Goal: Information Seeking & Learning: Learn about a topic

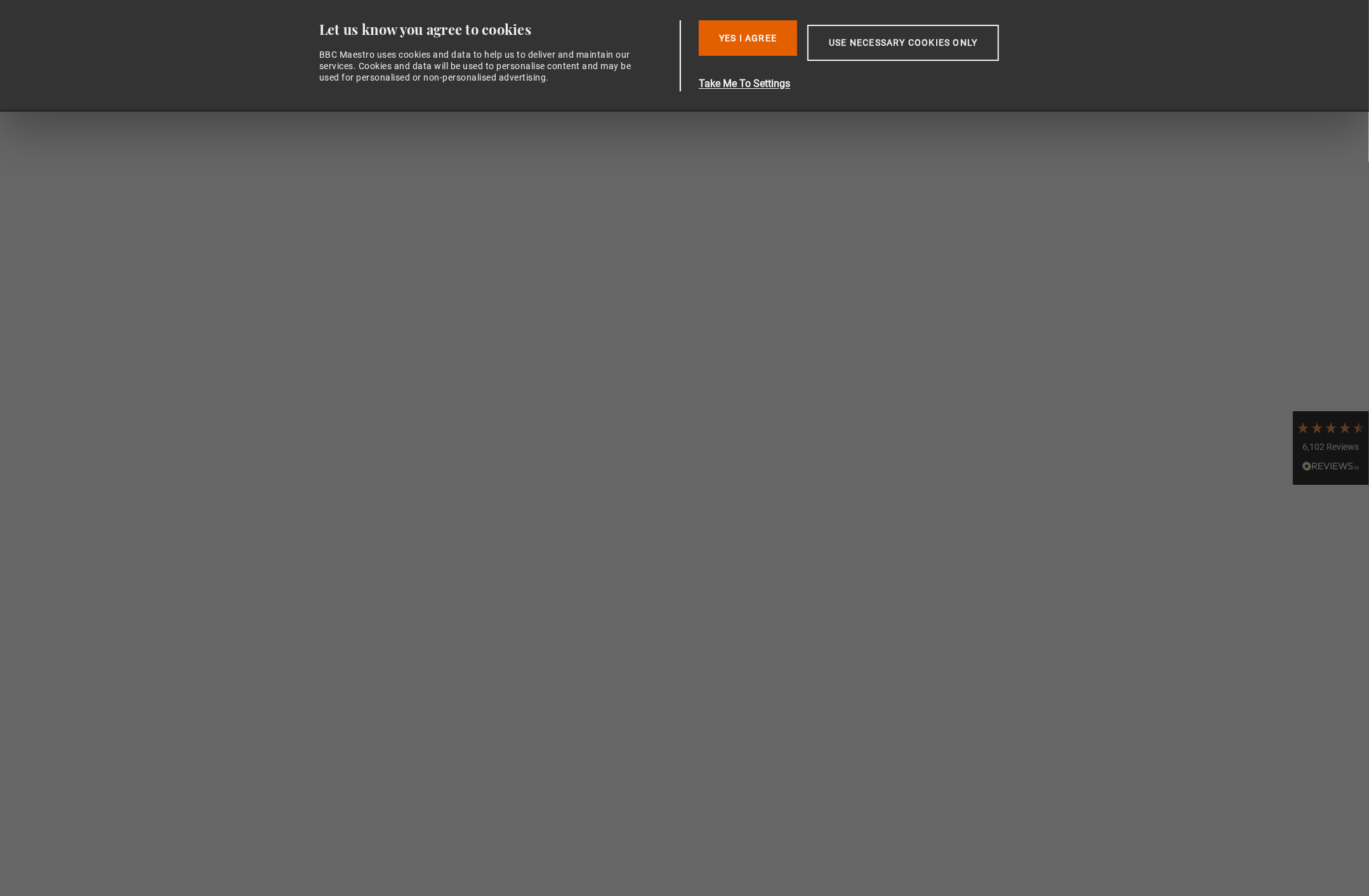
scroll to position [0, 333]
click at [867, 36] on button "Use necessary cookies only" at bounding box center [903, 43] width 192 height 36
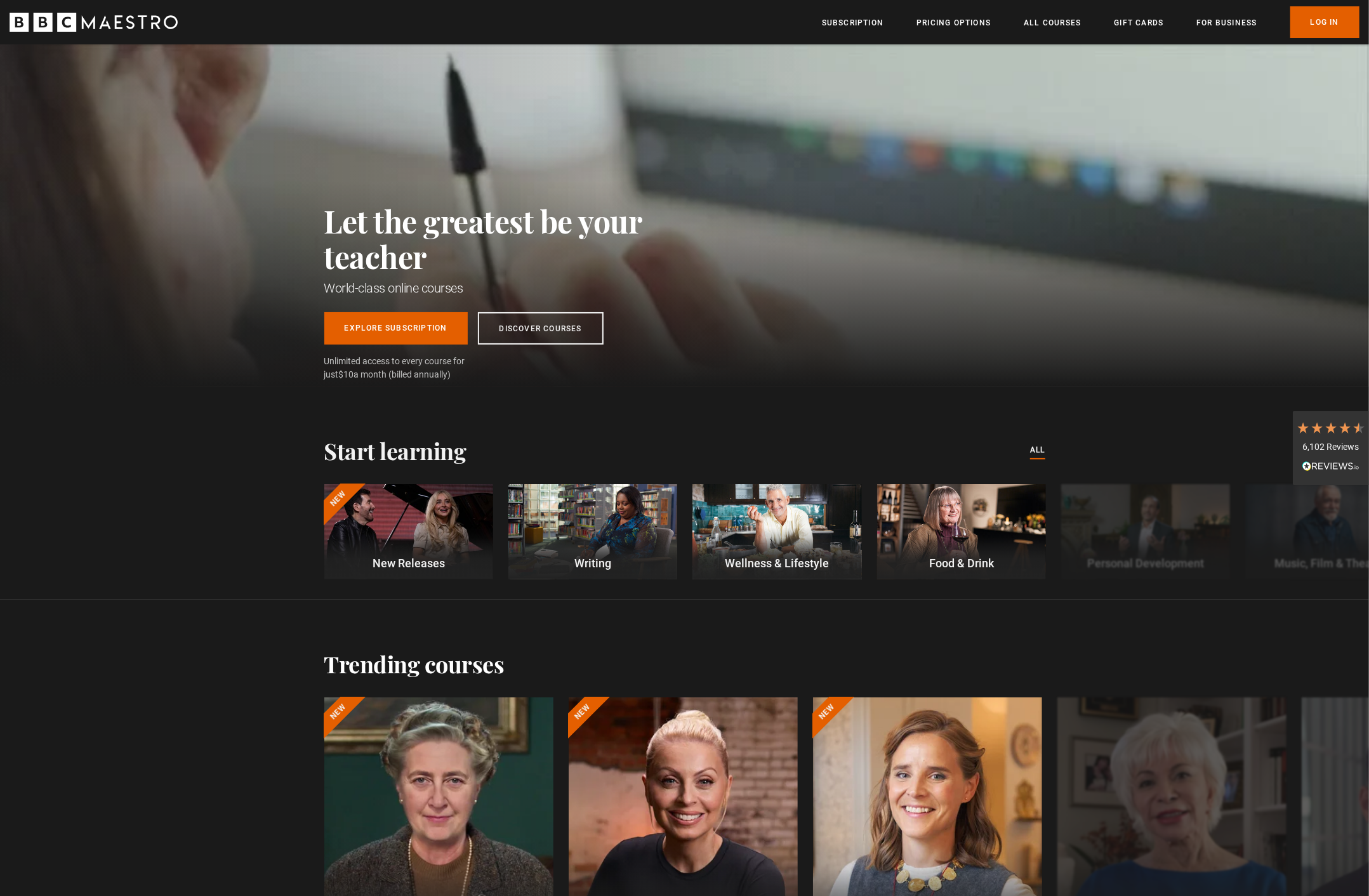
scroll to position [1, 0]
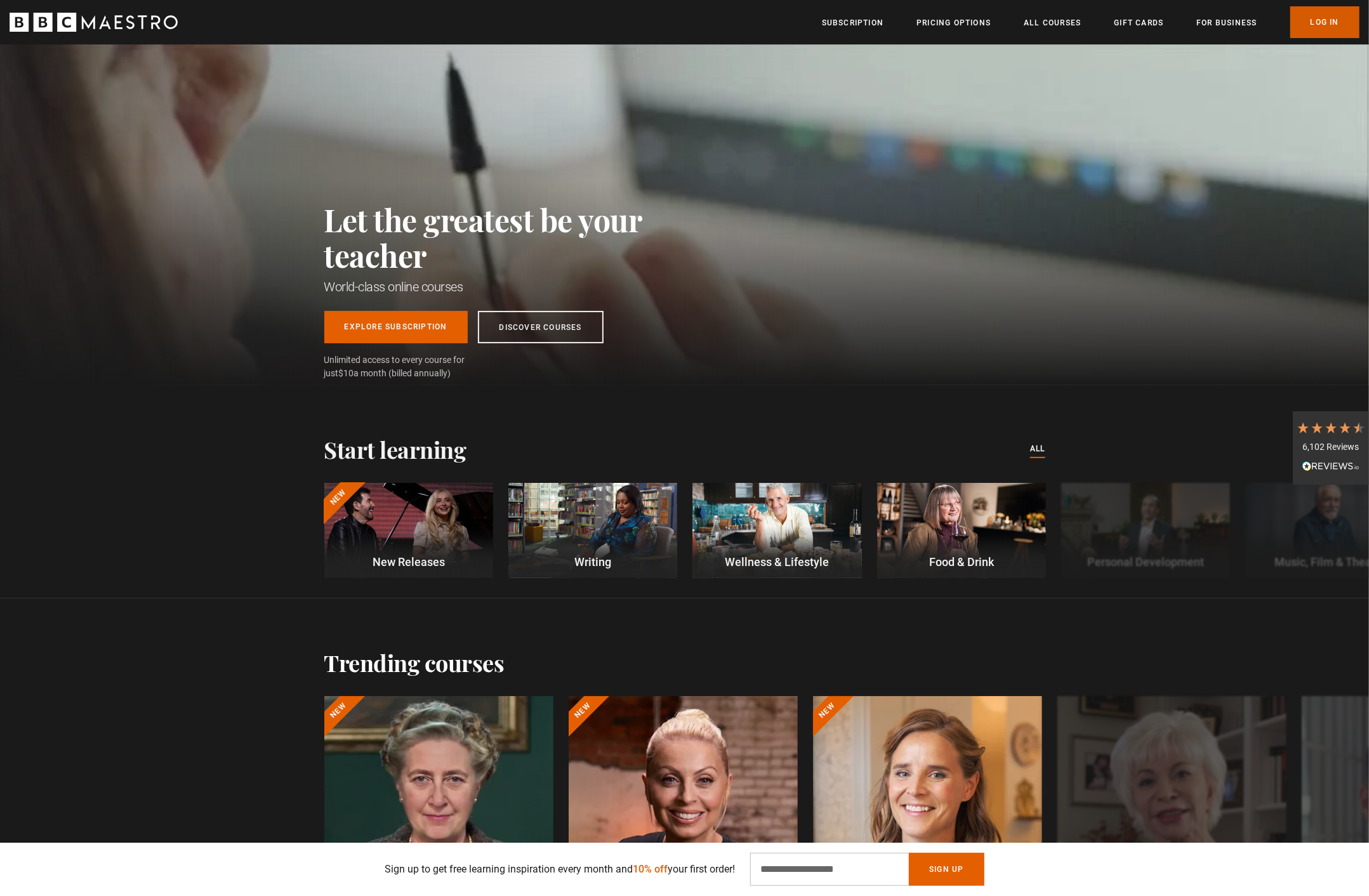
click at [1298, 22] on link "Log In" at bounding box center [1325, 21] width 69 height 32
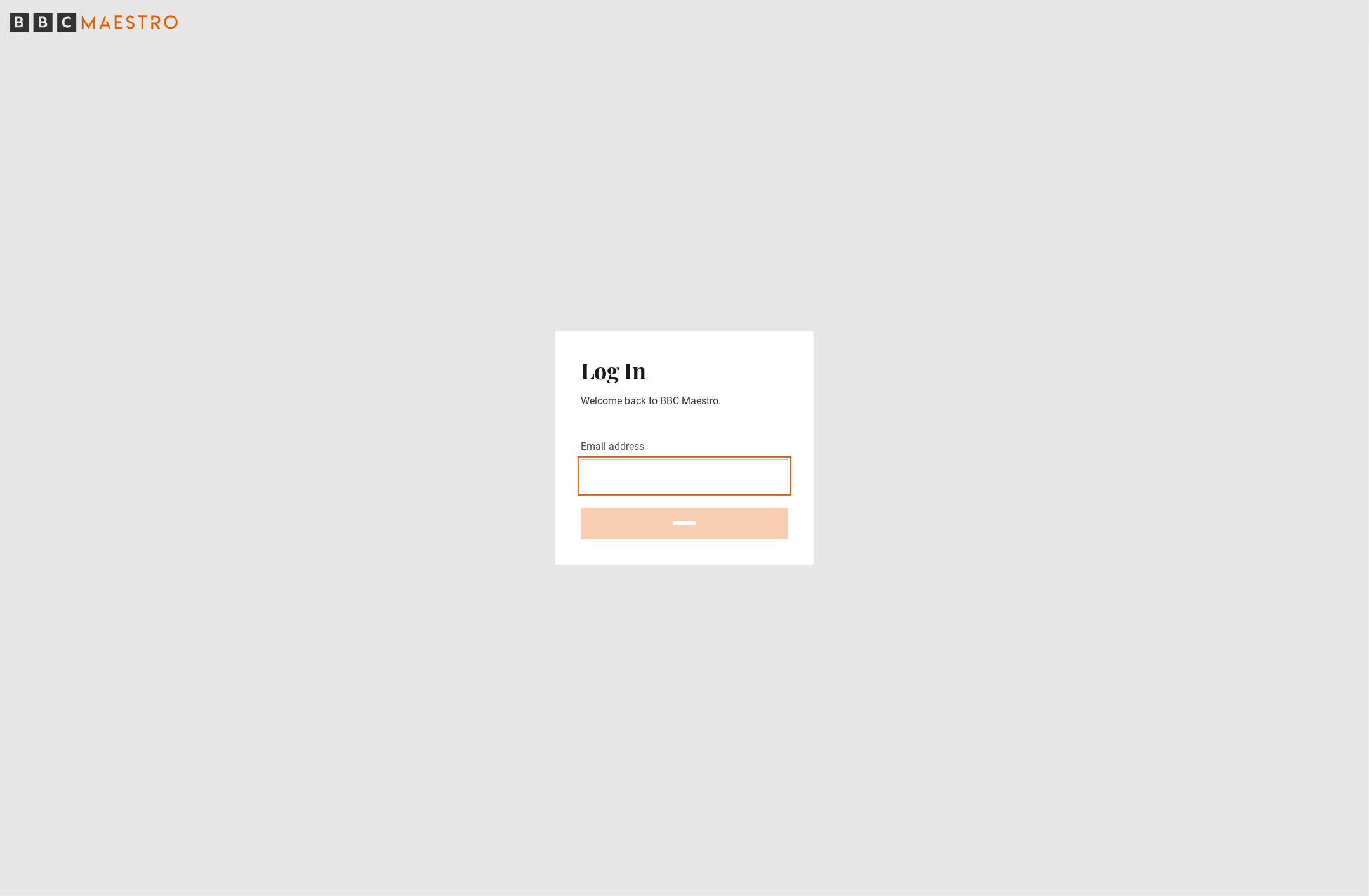
type input "**********"
click at [684, 523] on input "********" at bounding box center [684, 523] width 208 height 32
type input "**********"
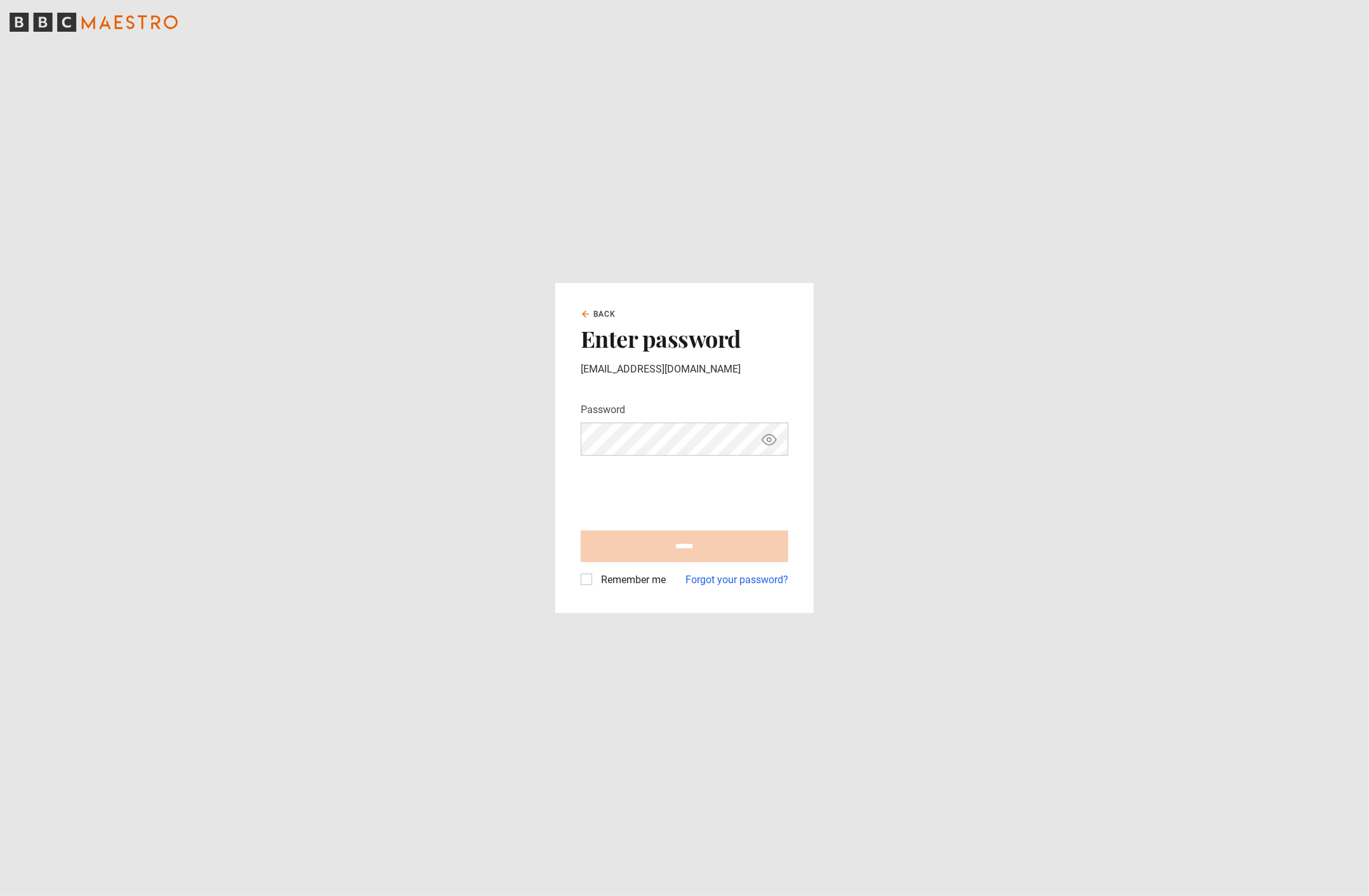
click at [1000, 357] on main "Back Enter password kayc.inquiries@gmail.com Password Your password is hidden *…" at bounding box center [684, 448] width 1369 height 896
click at [684, 546] on input "******" at bounding box center [684, 545] width 208 height 32
type input "**********"
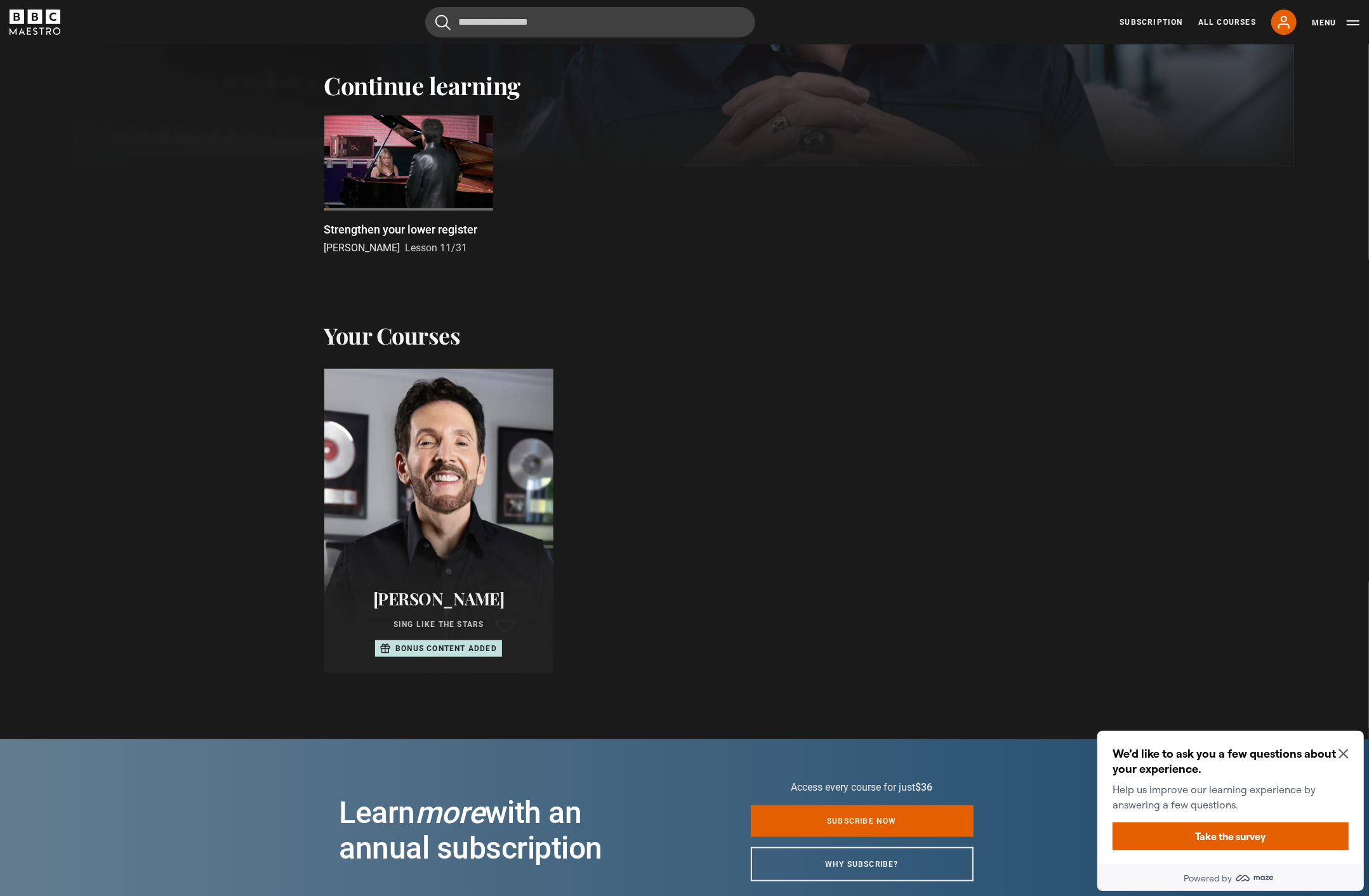
scroll to position [459, 0]
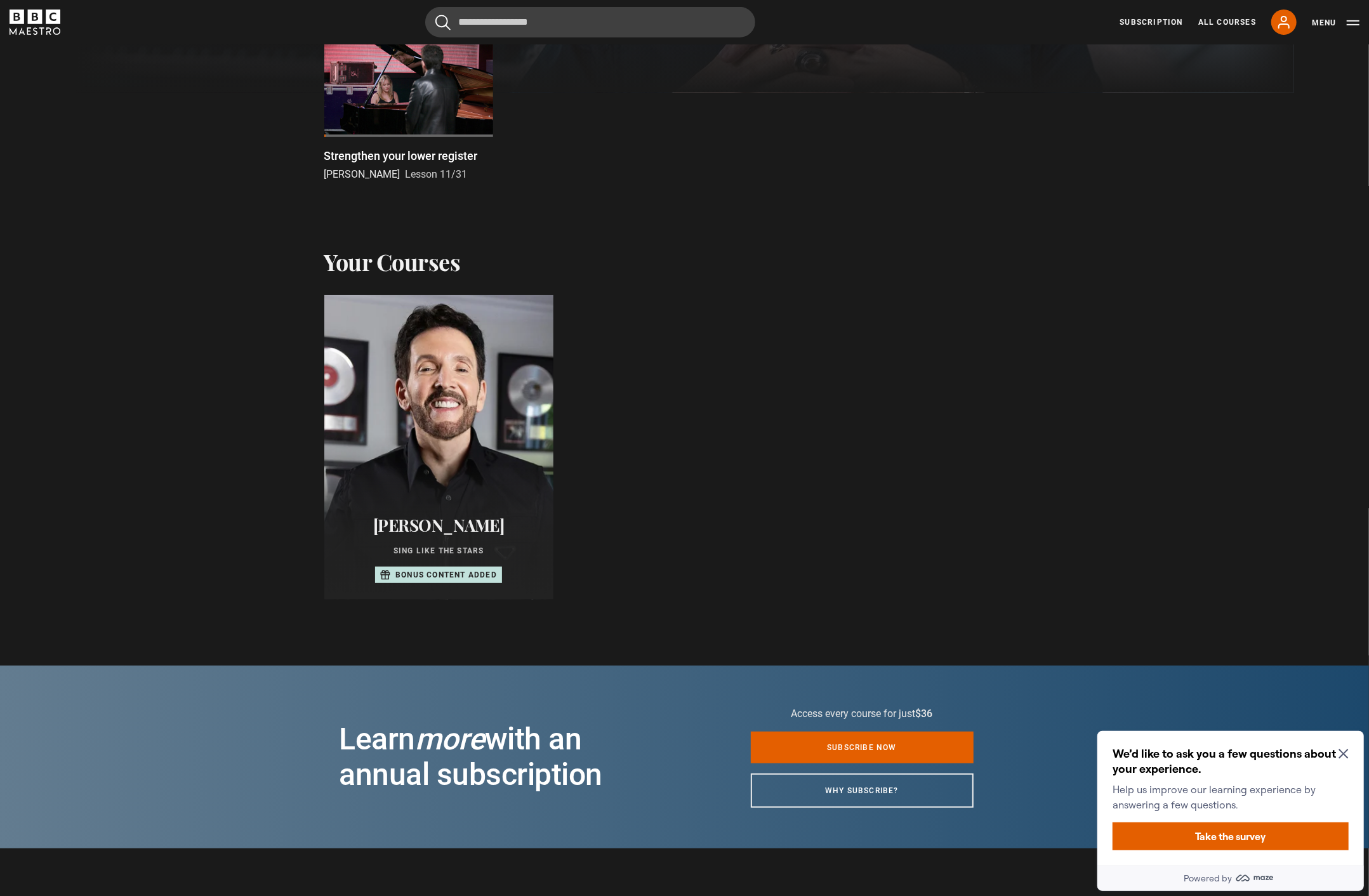
click at [377, 270] on h2 "Your Courses" at bounding box center [392, 261] width 137 height 27
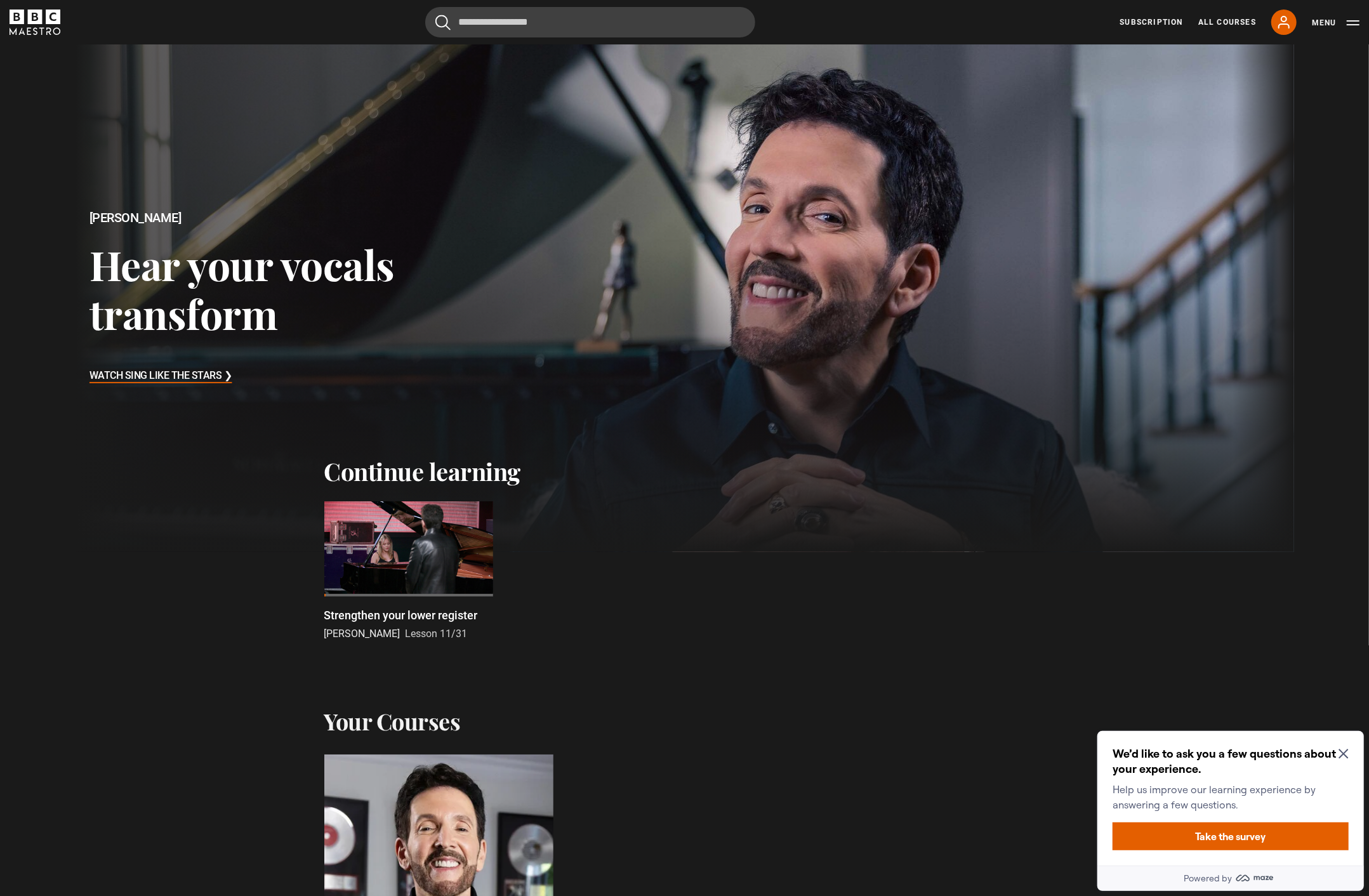
scroll to position [0, 0]
click at [379, 486] on div "Continue learning Strengthen your lower register Eric Vetro Lesson 11/31 Previo…" at bounding box center [684, 556] width 1369 height 200
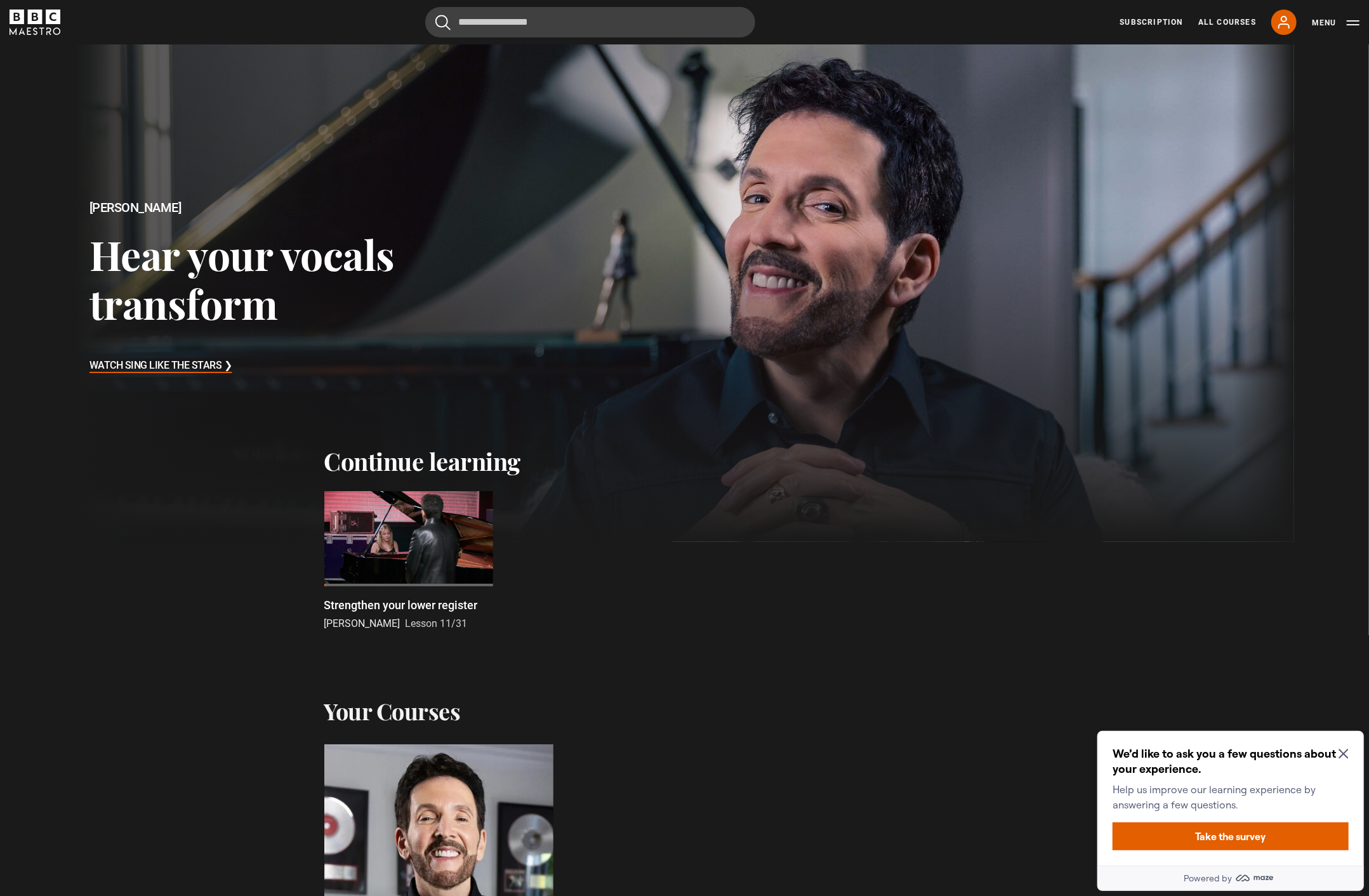
scroll to position [8, 0]
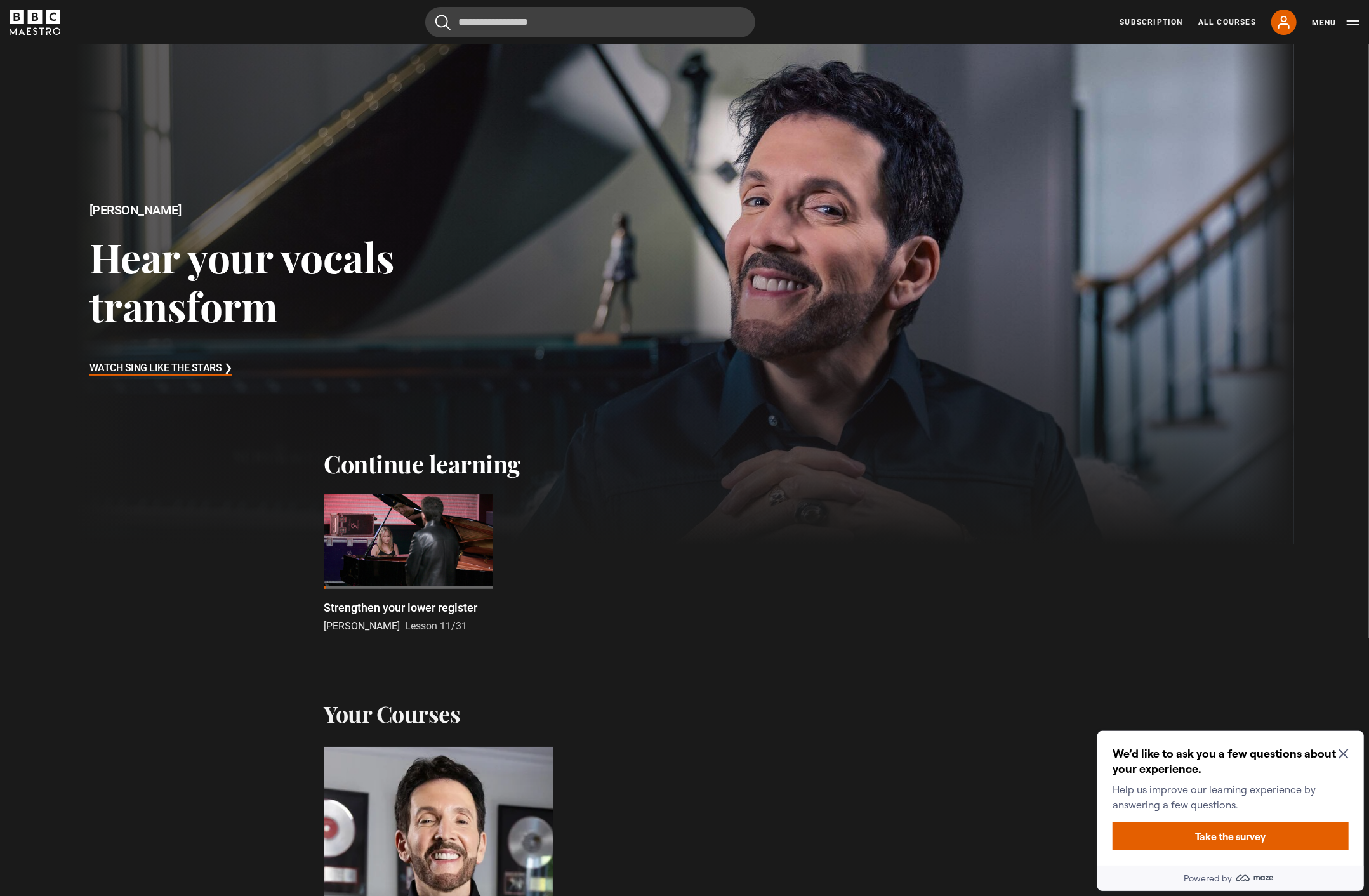
click at [367, 599] on p "Strengthen your lower register" at bounding box center [401, 608] width 154 height 17
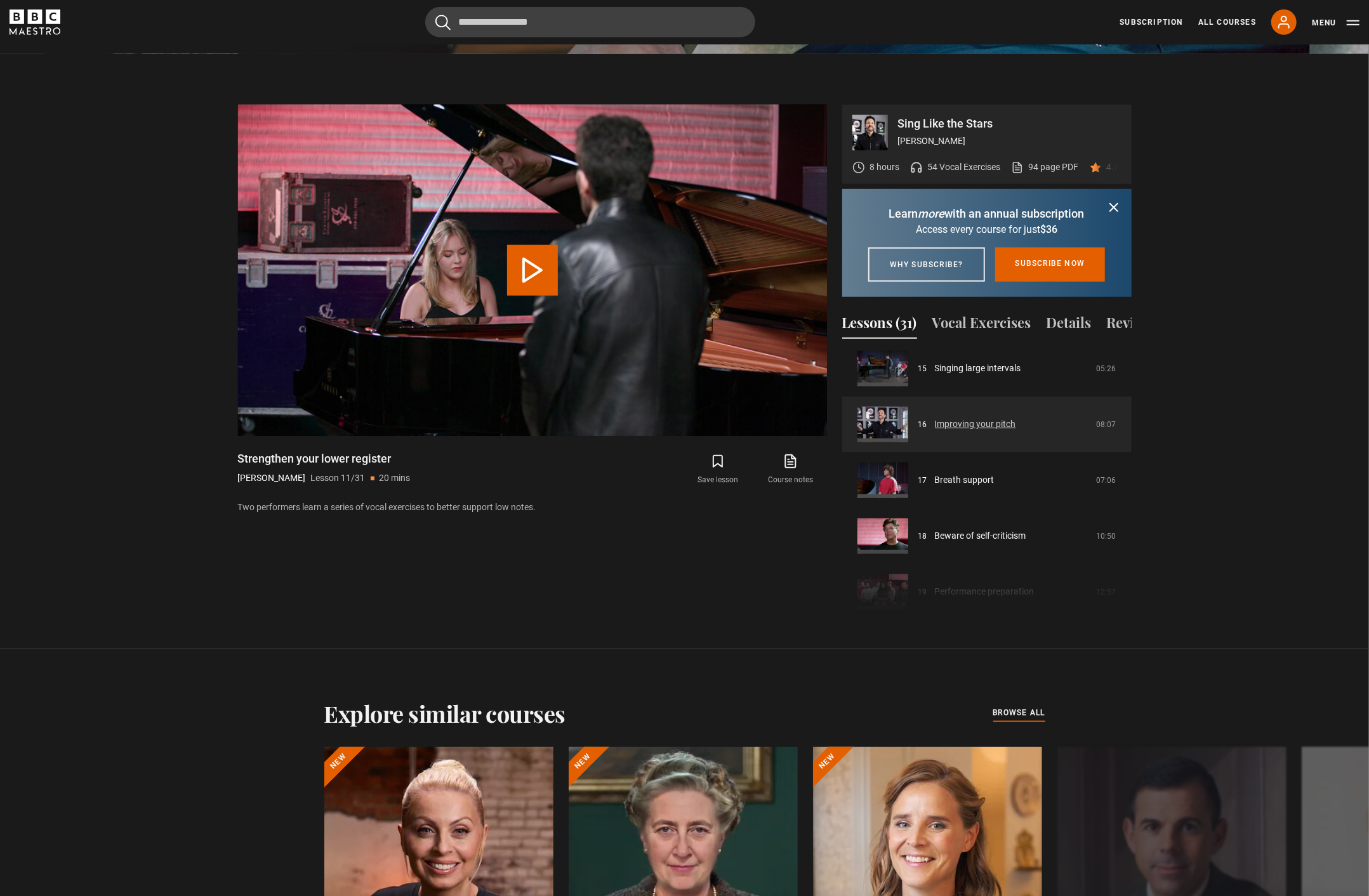
scroll to position [841, 0]
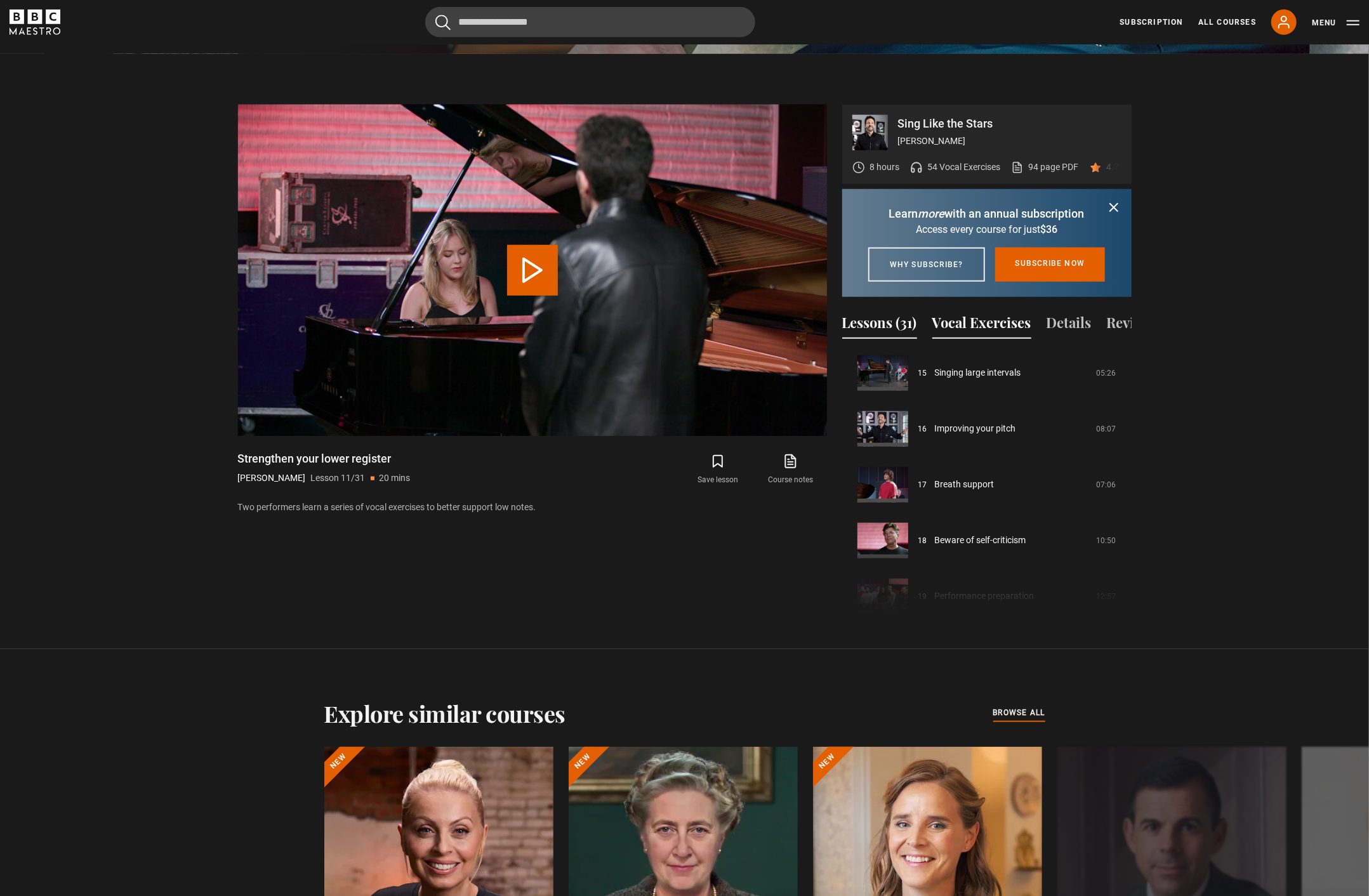
click at [994, 339] on button "Vocal Exercises" at bounding box center [982, 325] width 99 height 27
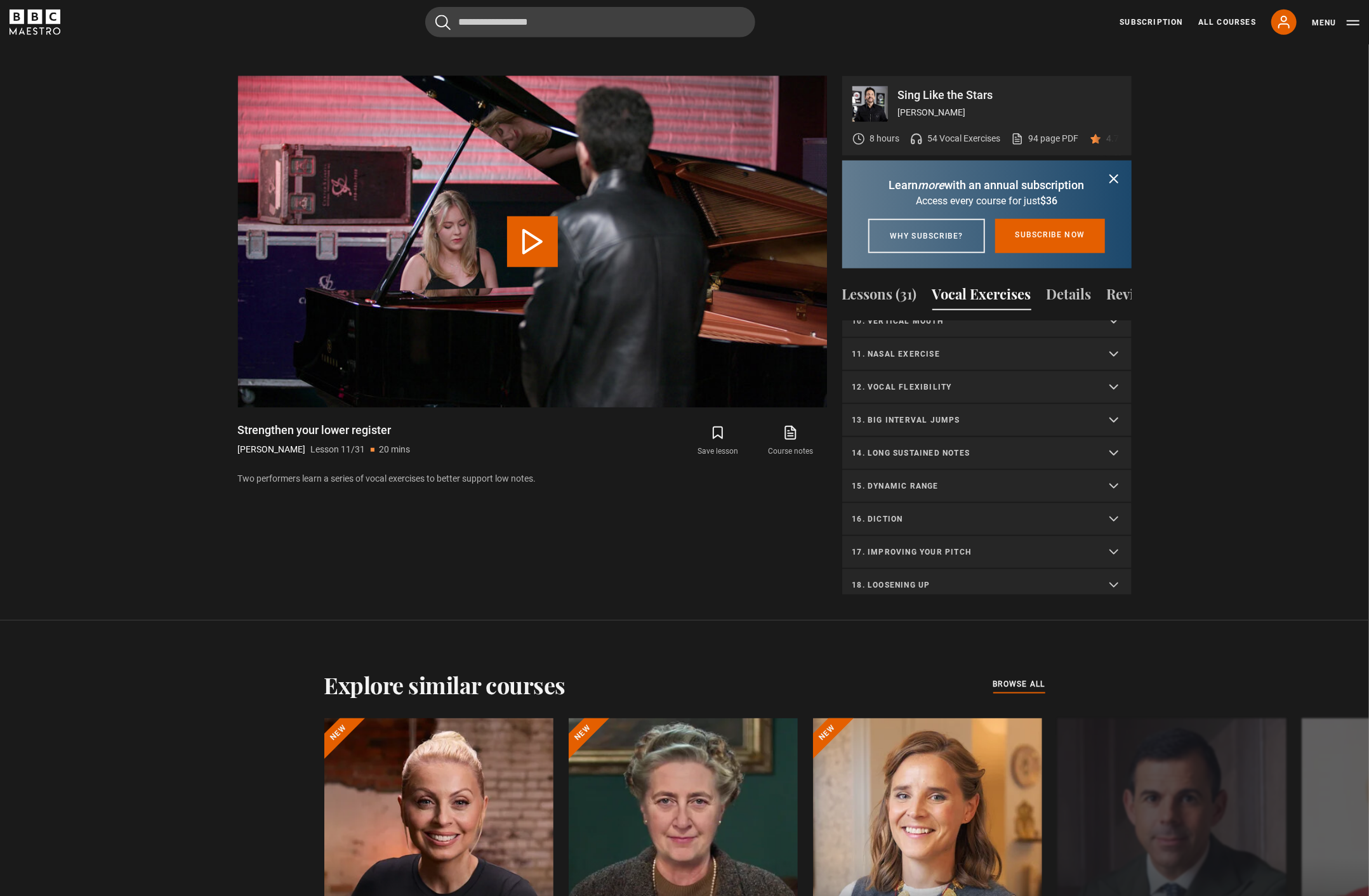
scroll to position [881, 0]
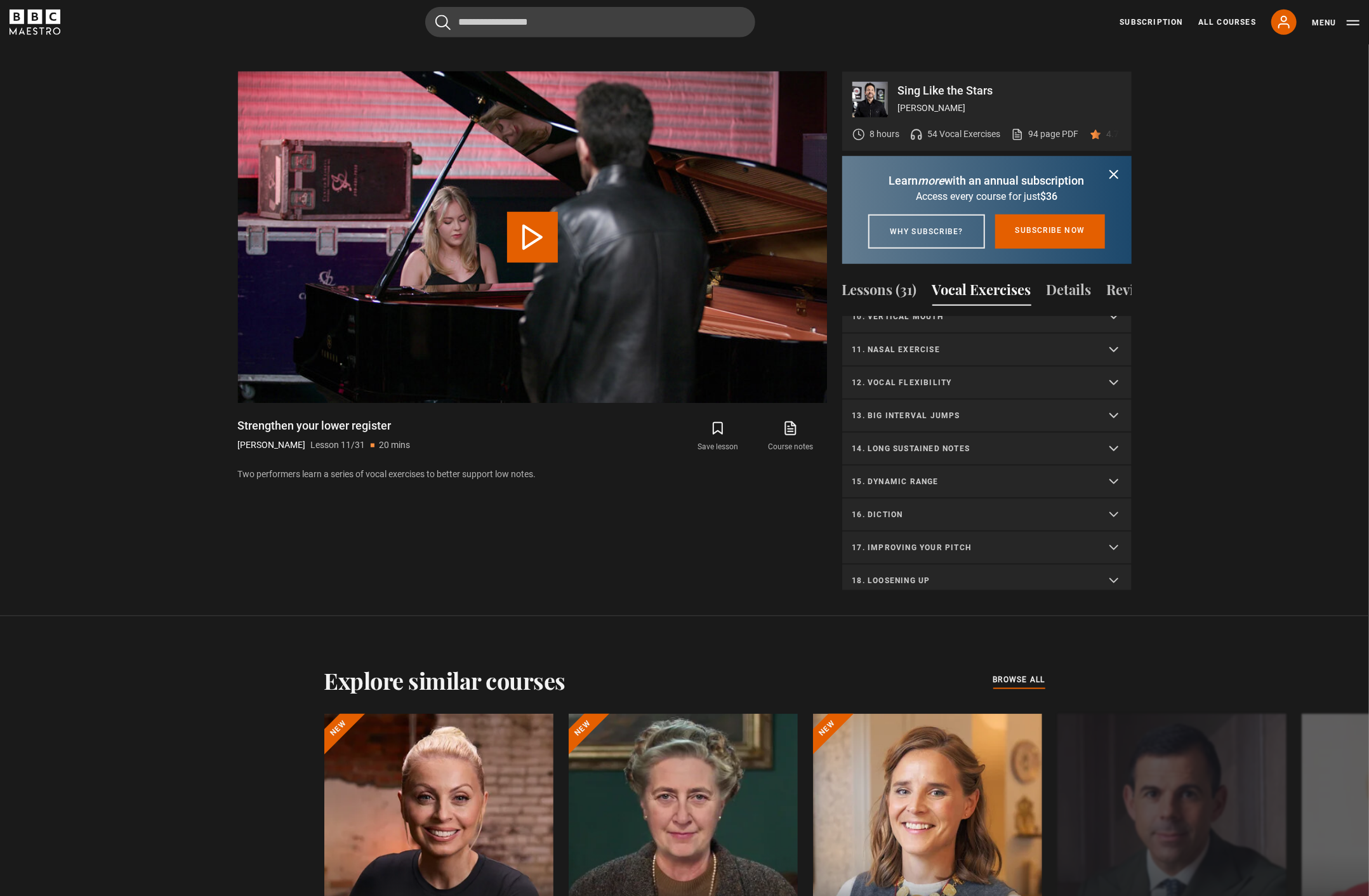
click at [971, 454] on p "14. Long sustained notes" at bounding box center [971, 448] width 239 height 11
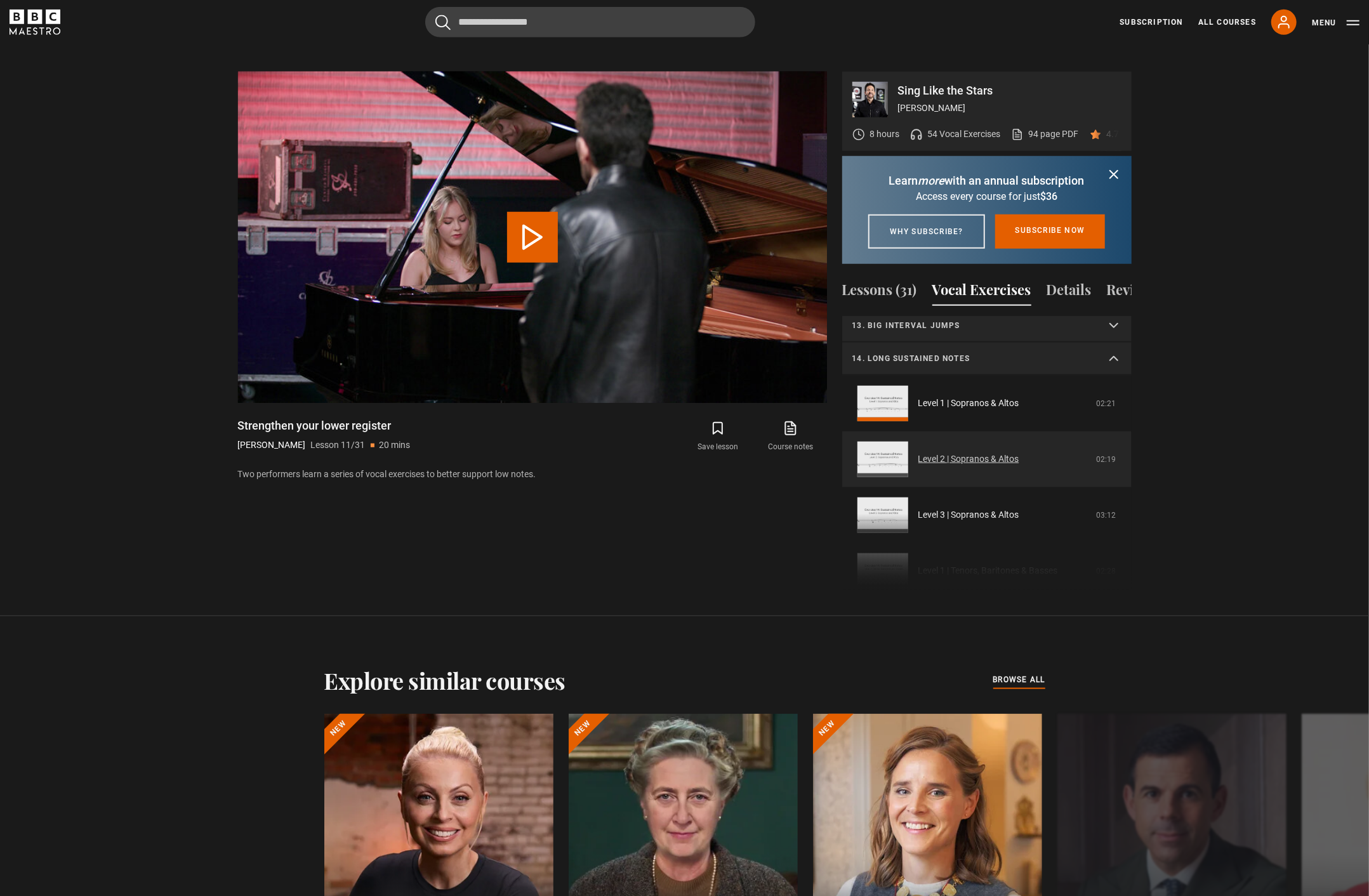
scroll to position [404, 0]
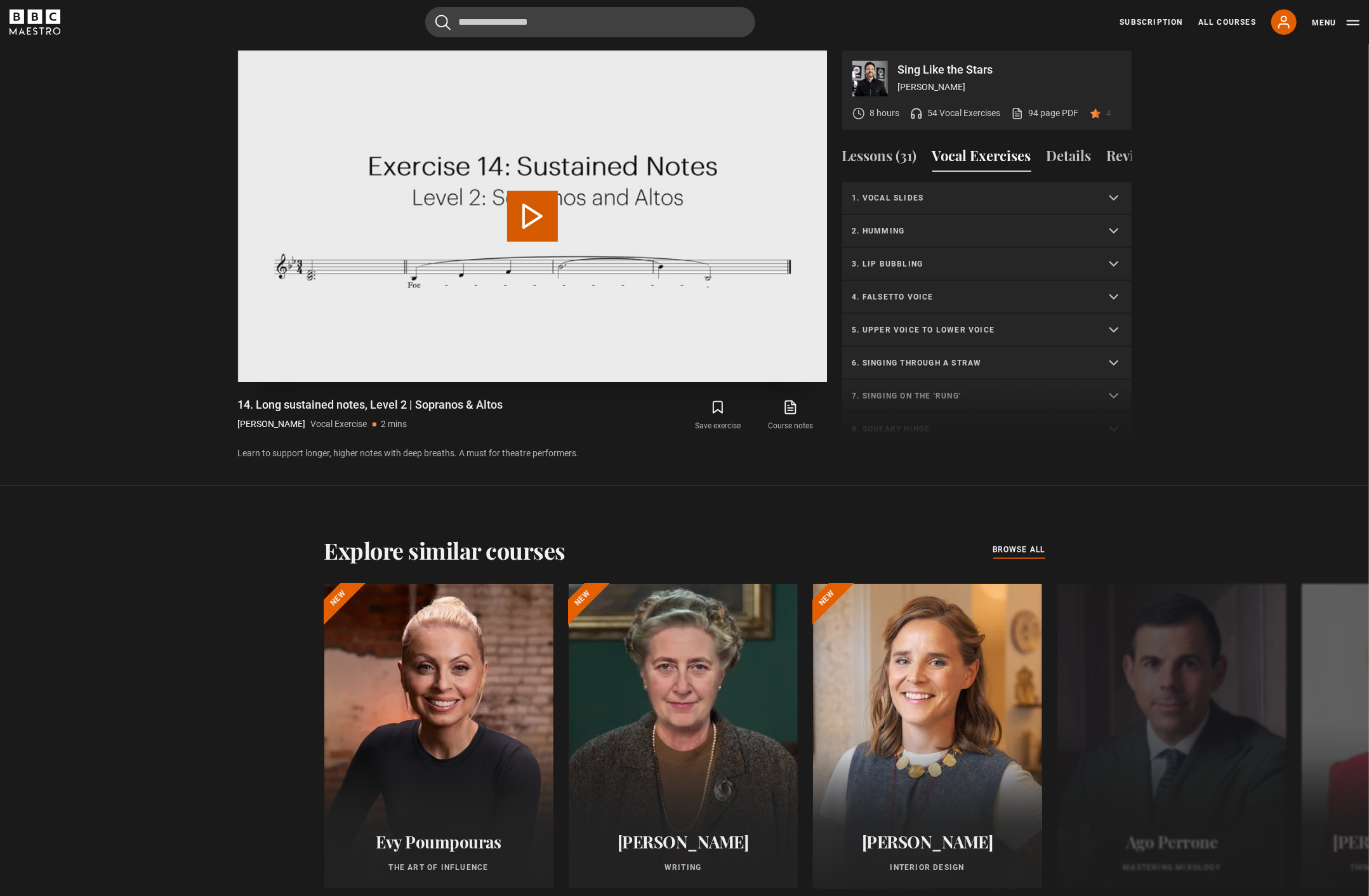
scroll to position [455, 0]
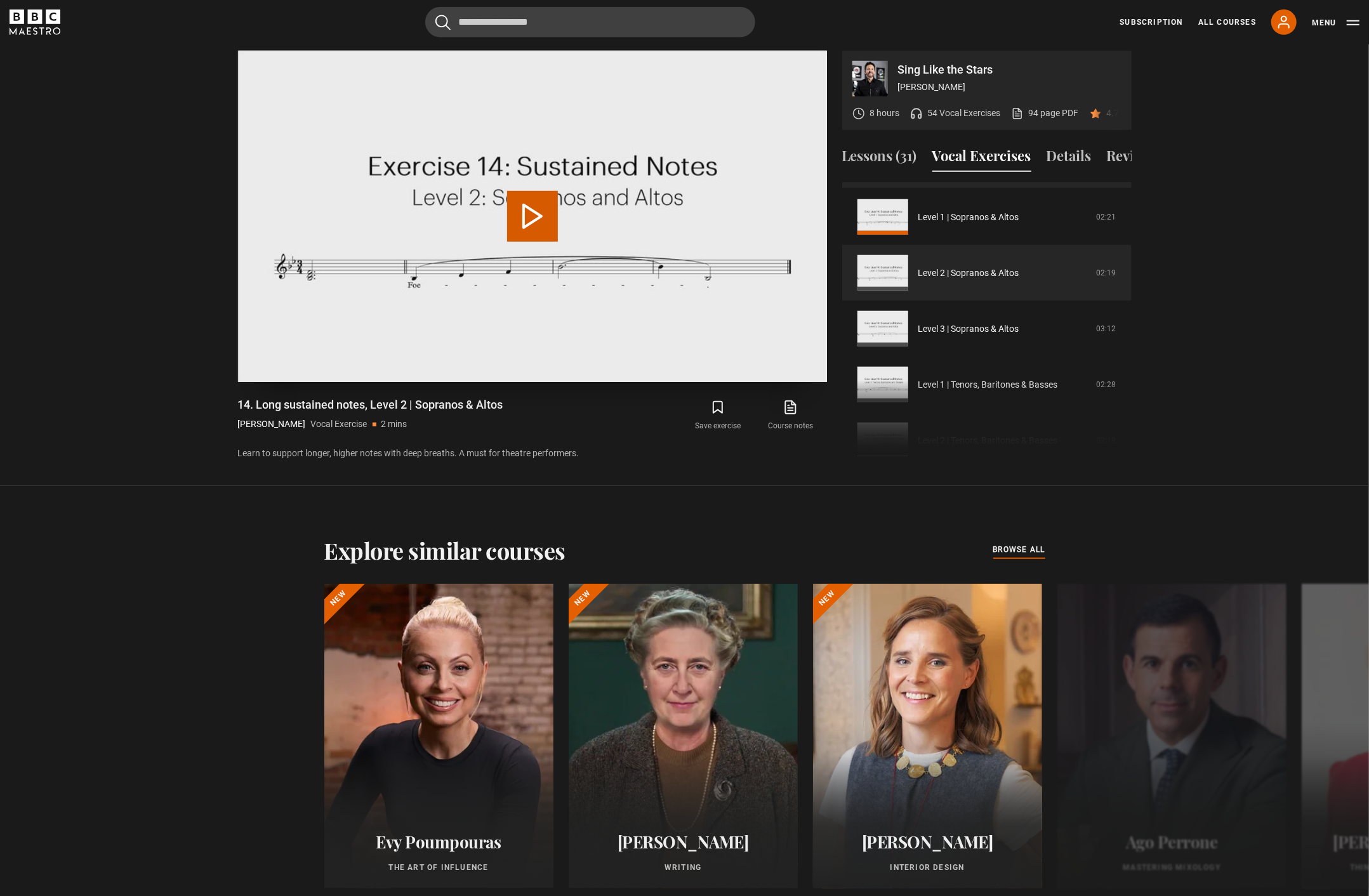
click at [546, 198] on button "Play Video" at bounding box center [532, 215] width 50 height 50
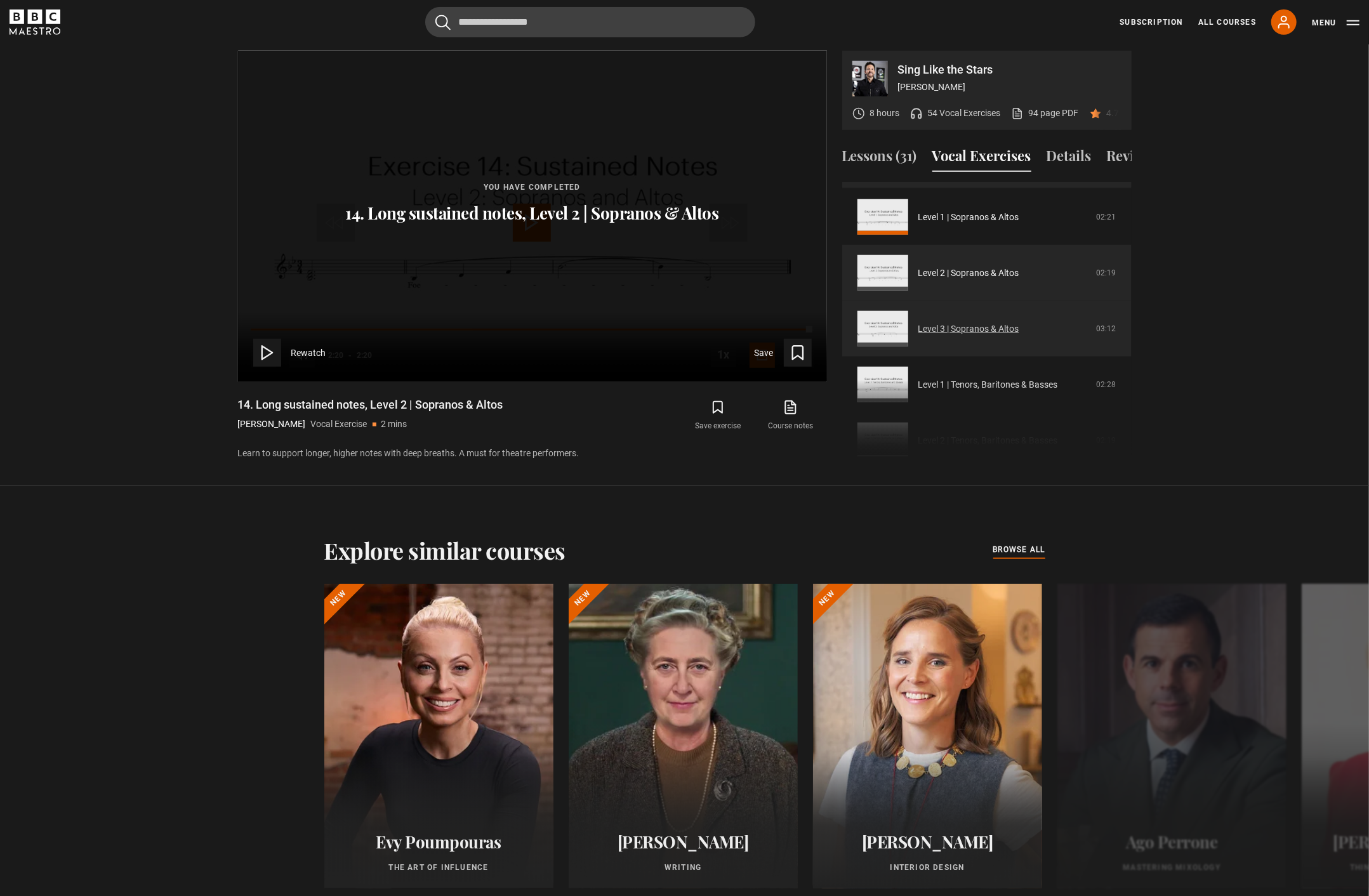
click at [1016, 332] on link "Level 3 | Sopranos & Altos" at bounding box center [969, 329] width 101 height 14
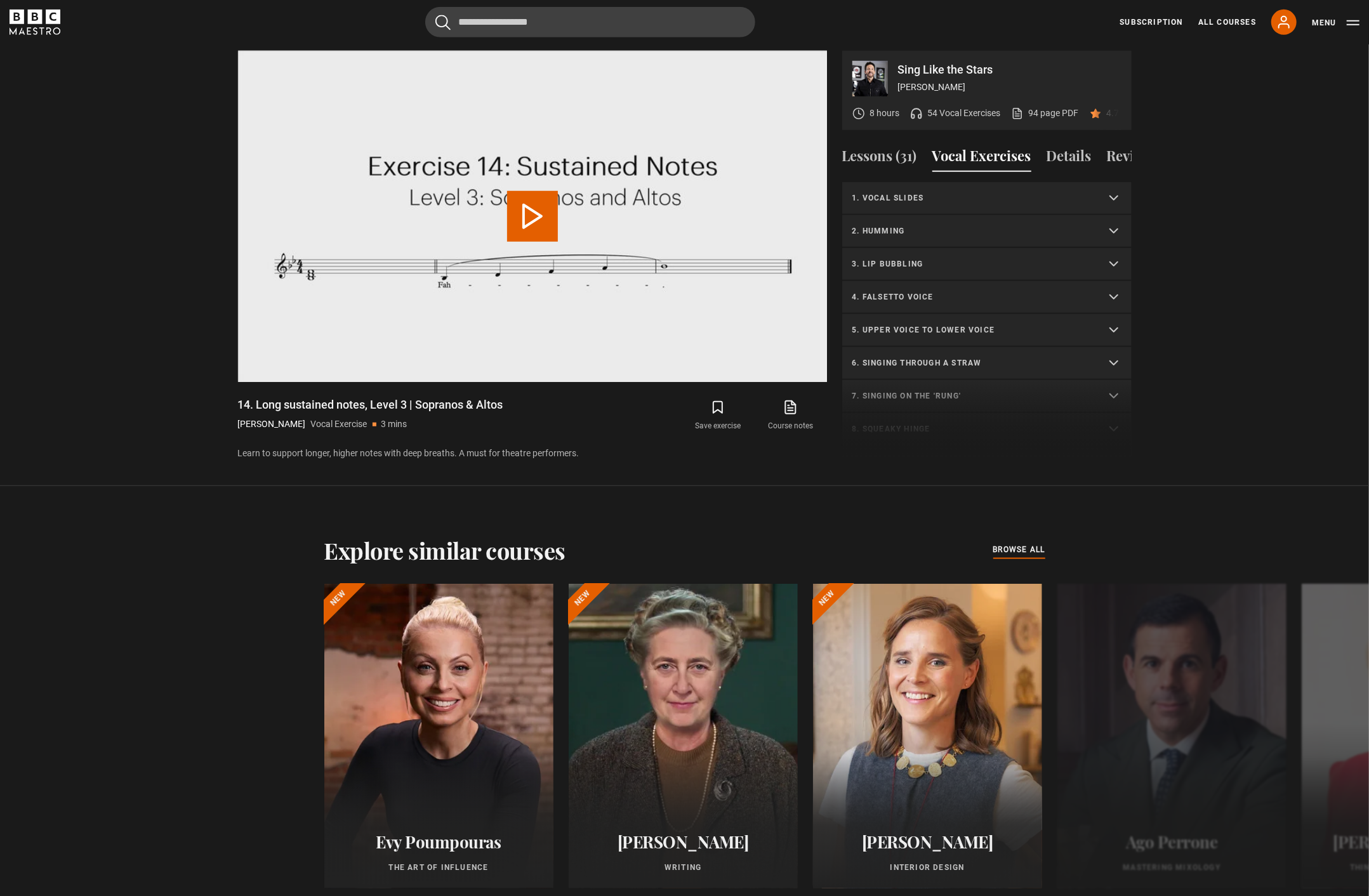
scroll to position [510, 0]
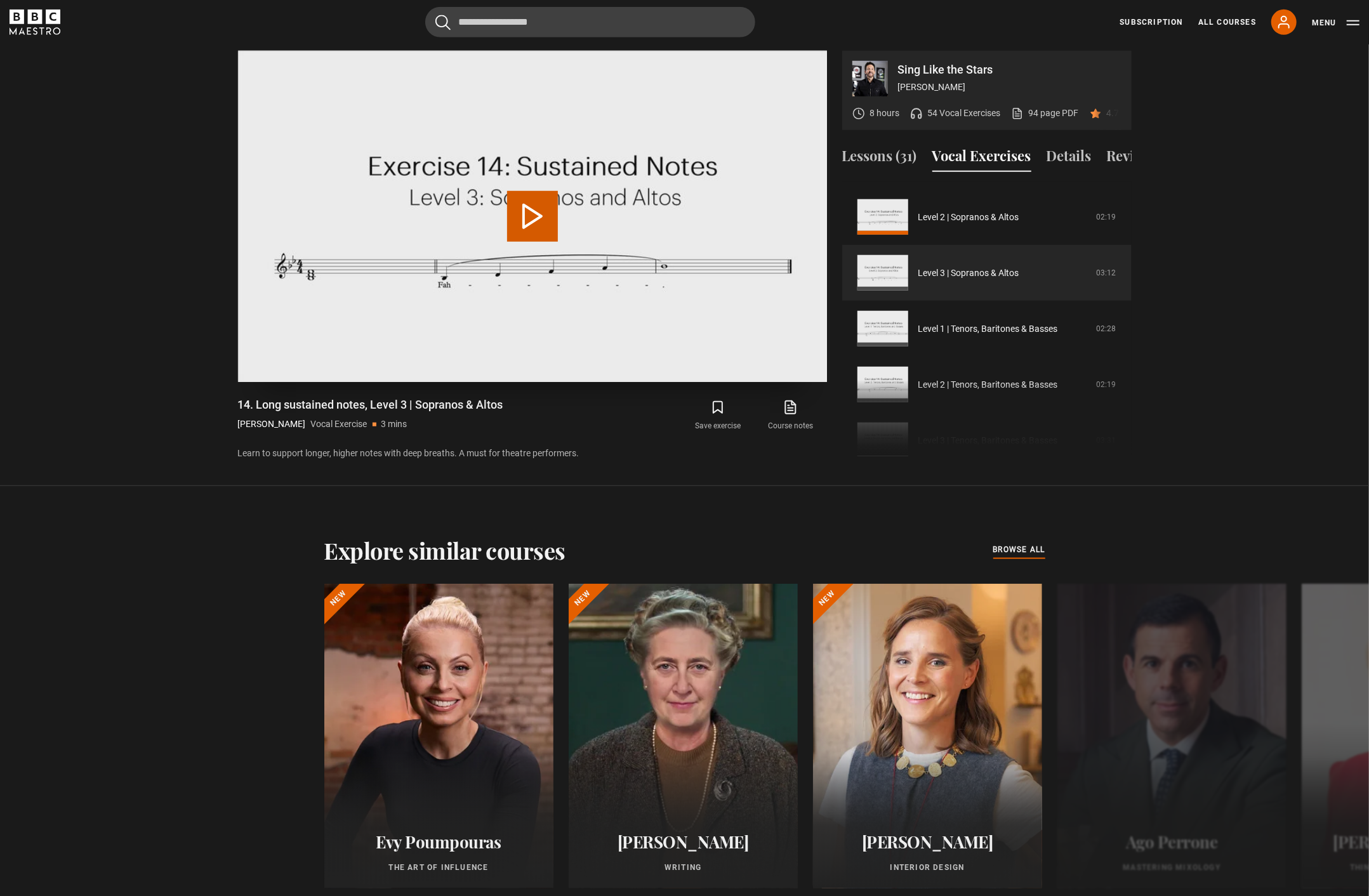
click at [686, 207] on video "Video Player" at bounding box center [532, 215] width 589 height 331
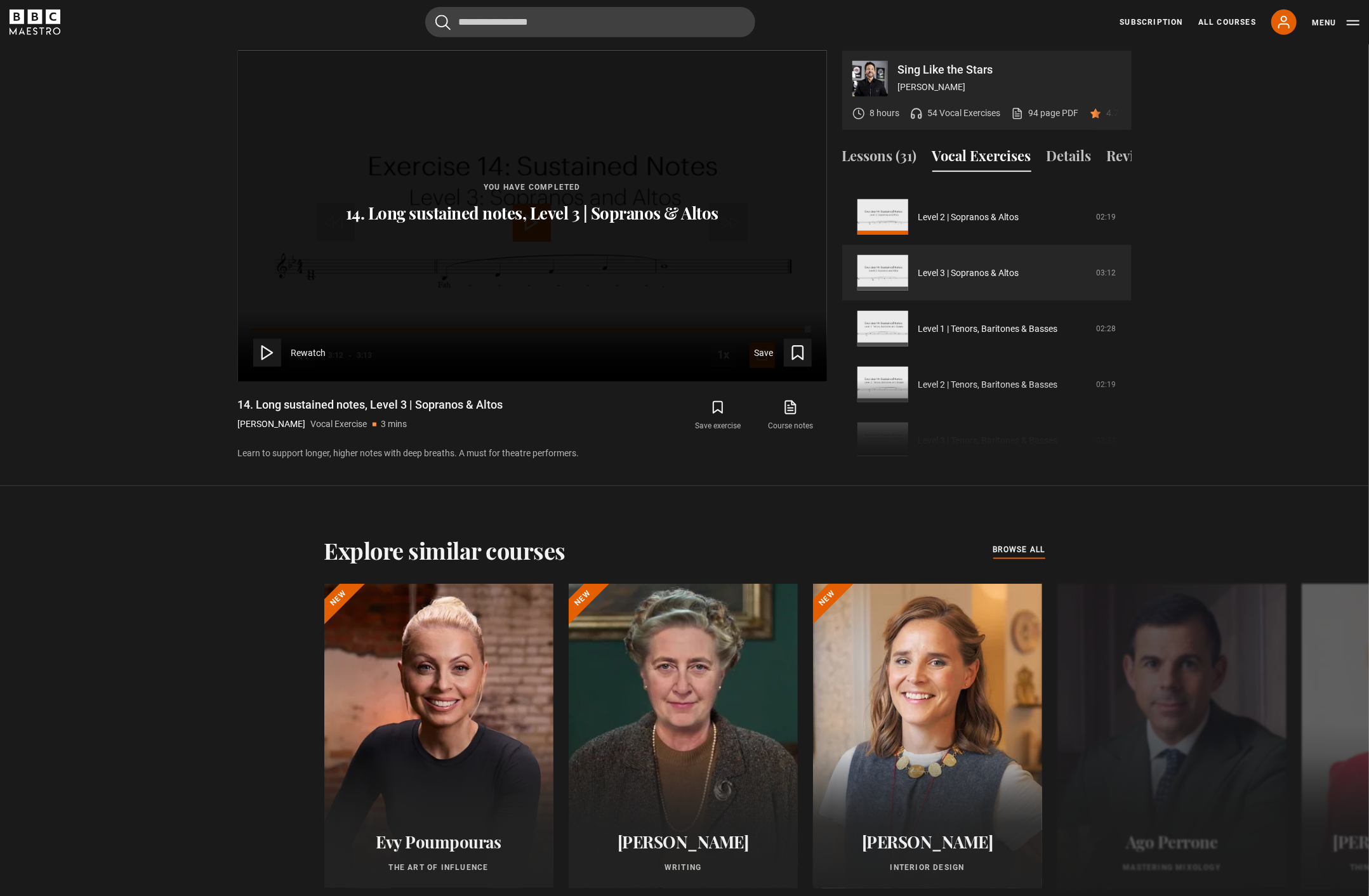
drag, startPoint x: 685, startPoint y: 207, endPoint x: 687, endPoint y: 222, distance: 15.1
click at [693, 215] on p "14. Long sustained notes, Level 3 | Sopranos & Altos" at bounding box center [532, 213] width 373 height 21
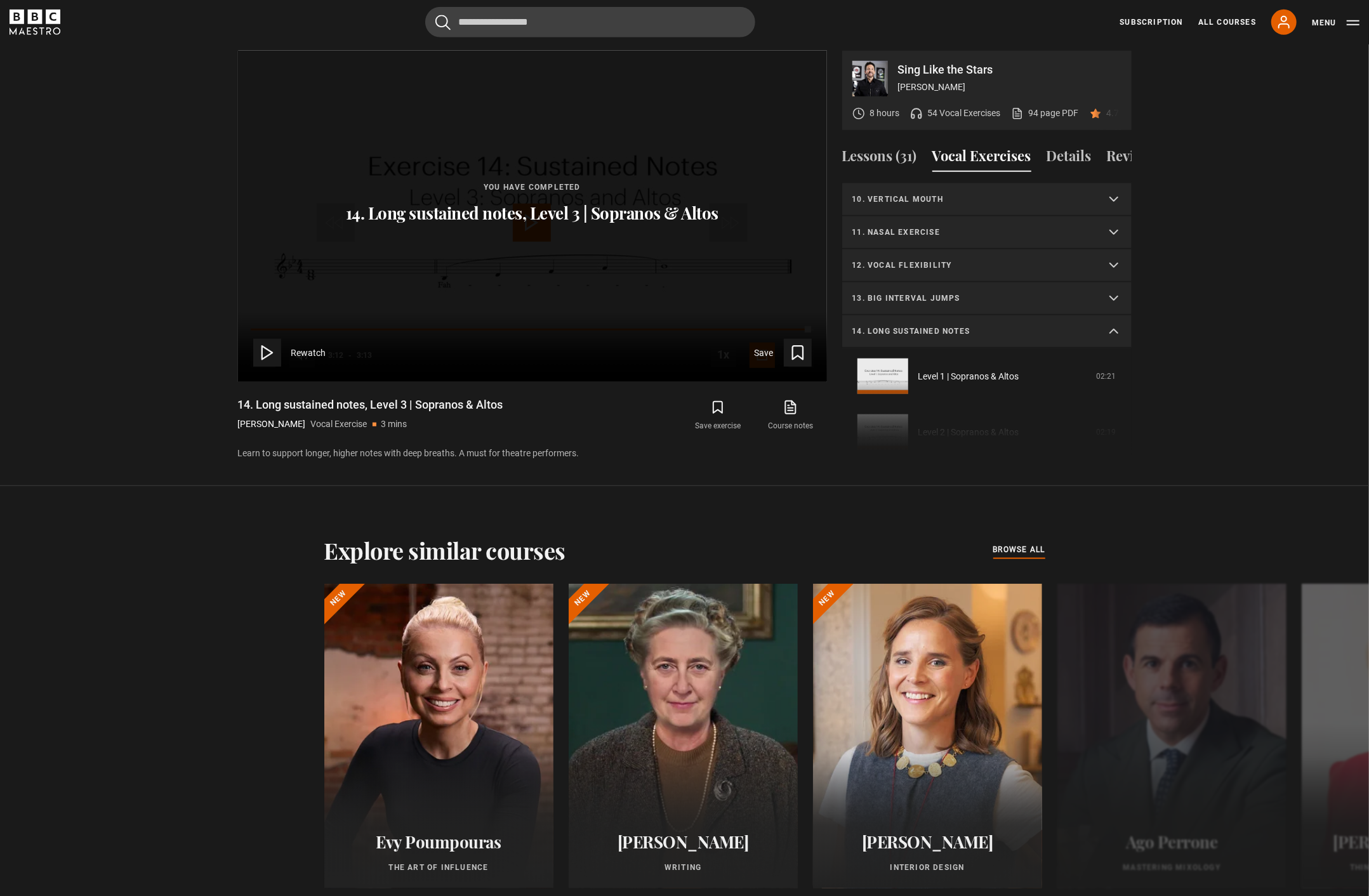
scroll to position [303, 0]
click at [1069, 319] on p "14. Long sustained notes" at bounding box center [971, 324] width 239 height 11
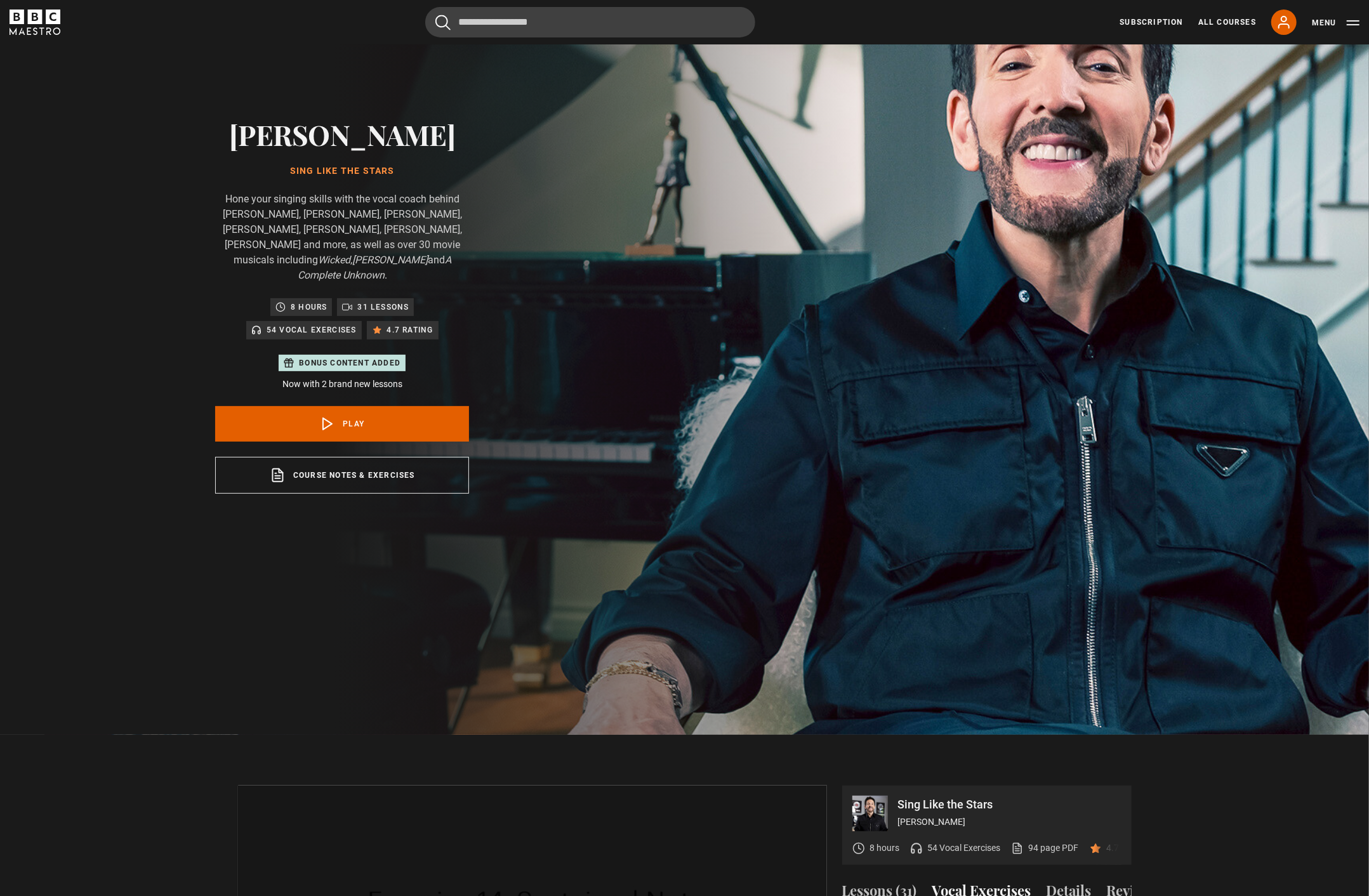
scroll to position [163, 0]
